Goal: Transaction & Acquisition: Book appointment/travel/reservation

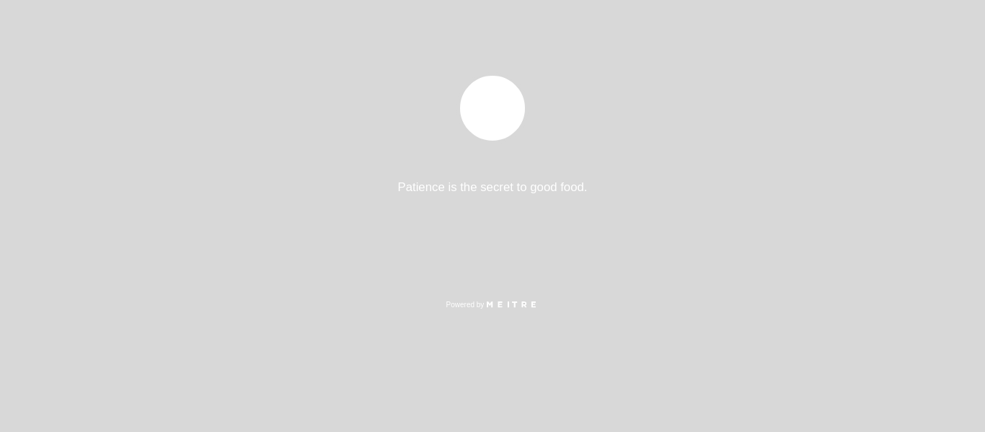
select select "es"
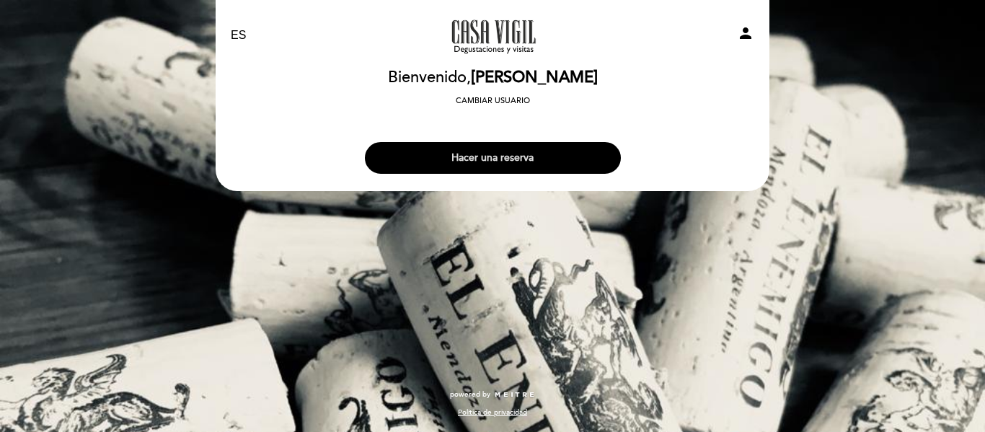
click at [577, 158] on button "Hacer una reserva" at bounding box center [493, 158] width 256 height 32
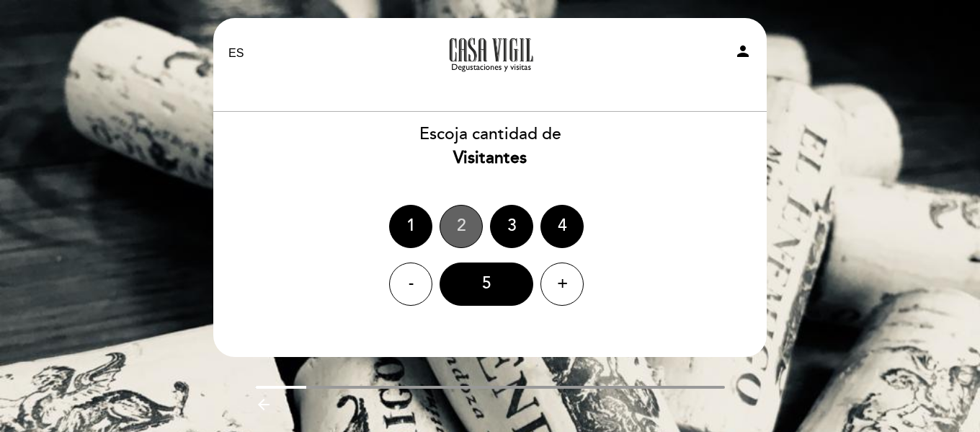
click at [469, 214] on div "2" at bounding box center [461, 226] width 43 height 43
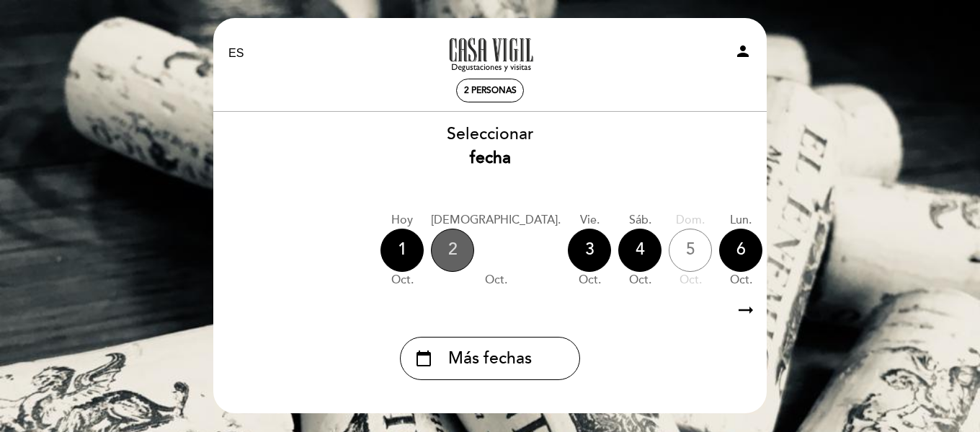
click at [458, 249] on div "2" at bounding box center [452, 250] width 43 height 43
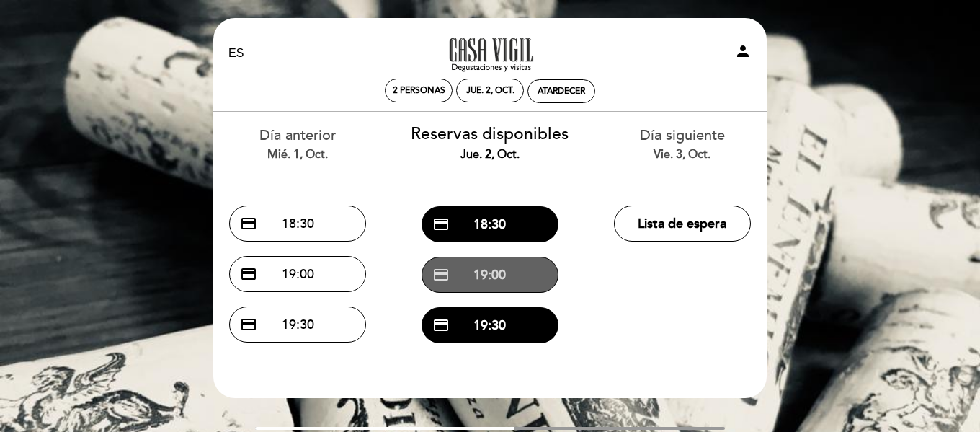
click at [516, 270] on button "credit_card 19:00" at bounding box center [490, 275] width 137 height 36
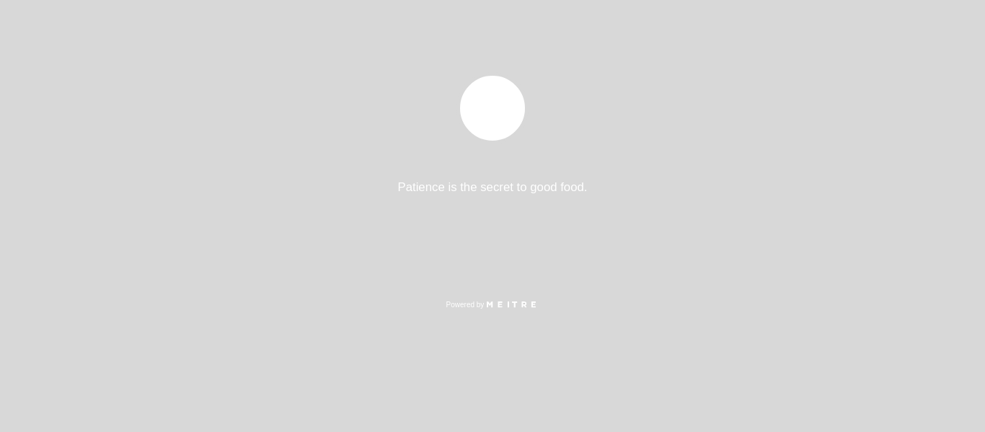
select select "es"
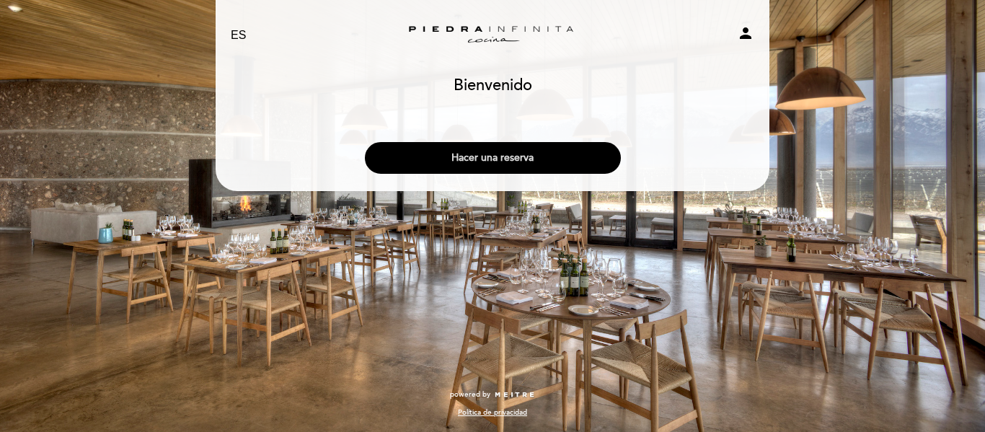
click at [519, 149] on button "Hacer una reserva" at bounding box center [493, 158] width 256 height 32
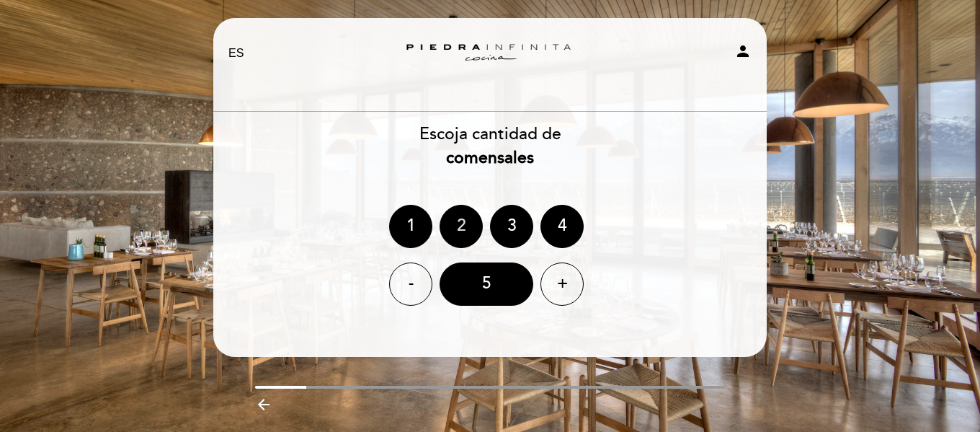
click at [476, 227] on div "2" at bounding box center [461, 226] width 43 height 43
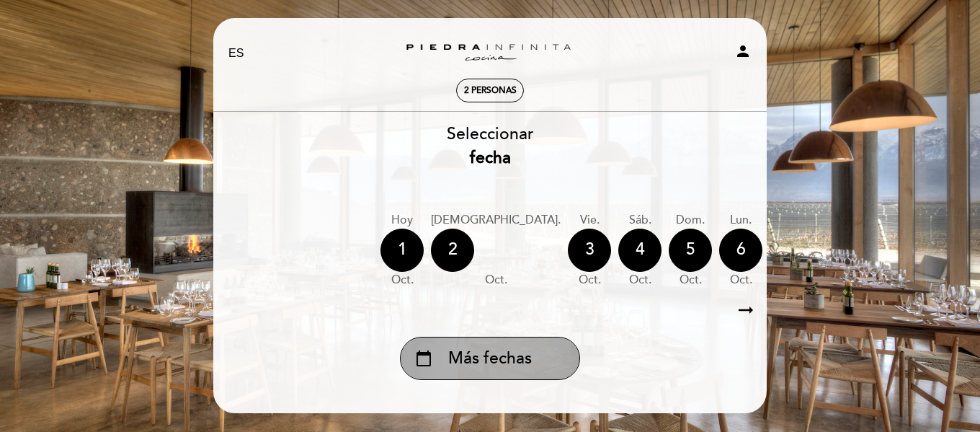
click at [544, 380] on div "calendar_today Más fechas" at bounding box center [490, 358] width 180 height 43
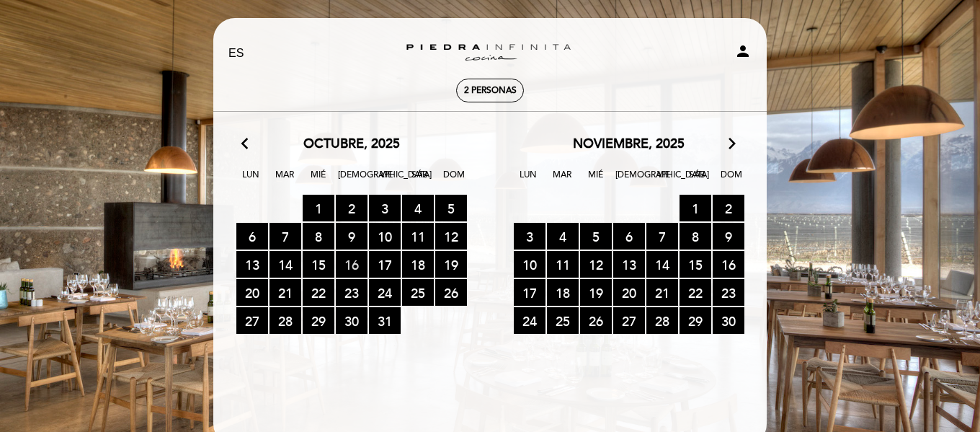
click at [351, 263] on span "16 RESERVAS DISPONIBLES" at bounding box center [352, 264] width 32 height 27
